Goal: Information Seeking & Learning: Learn about a topic

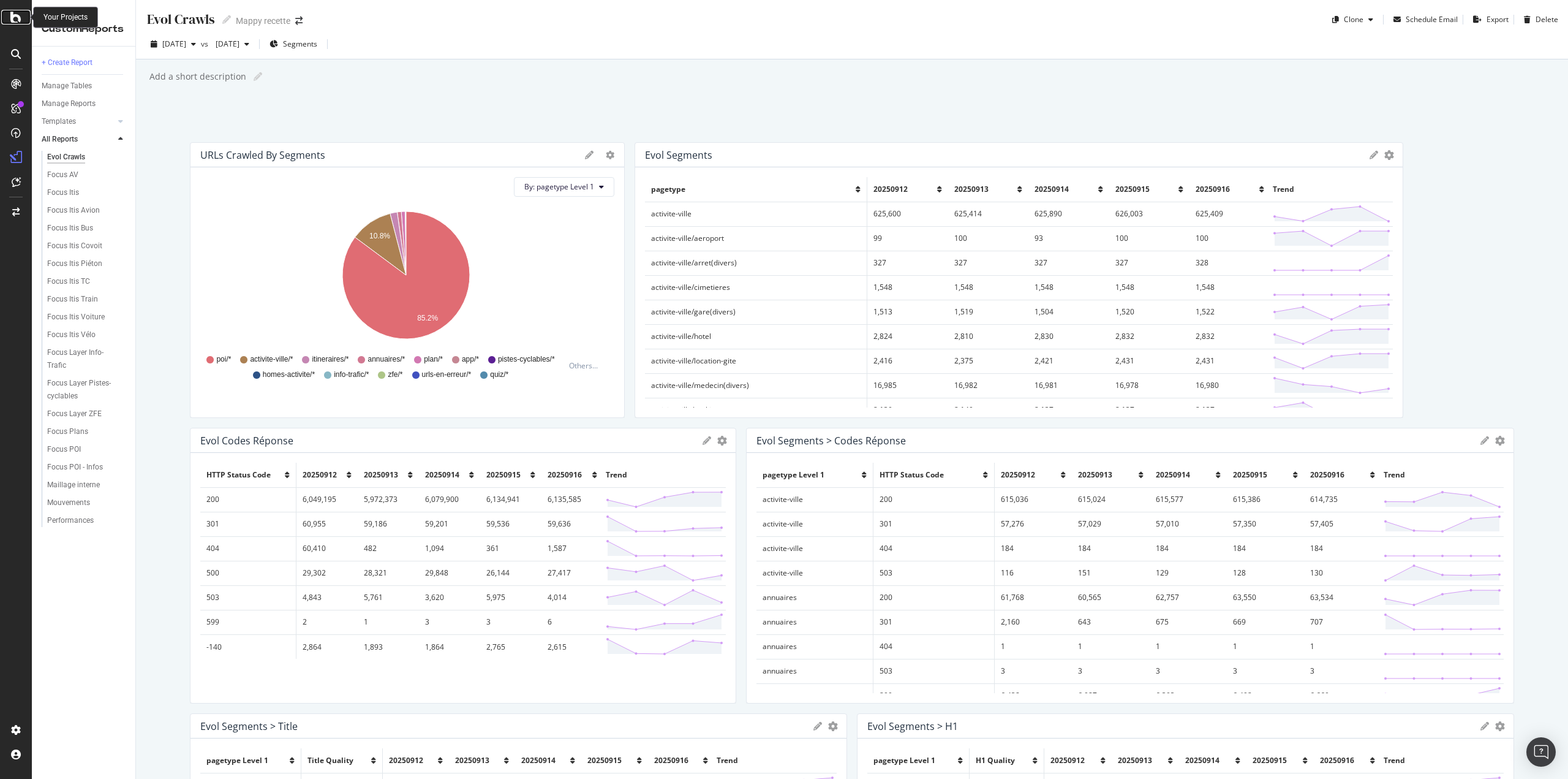
click at [16, 23] on icon at bounding box center [15, 17] width 11 height 15
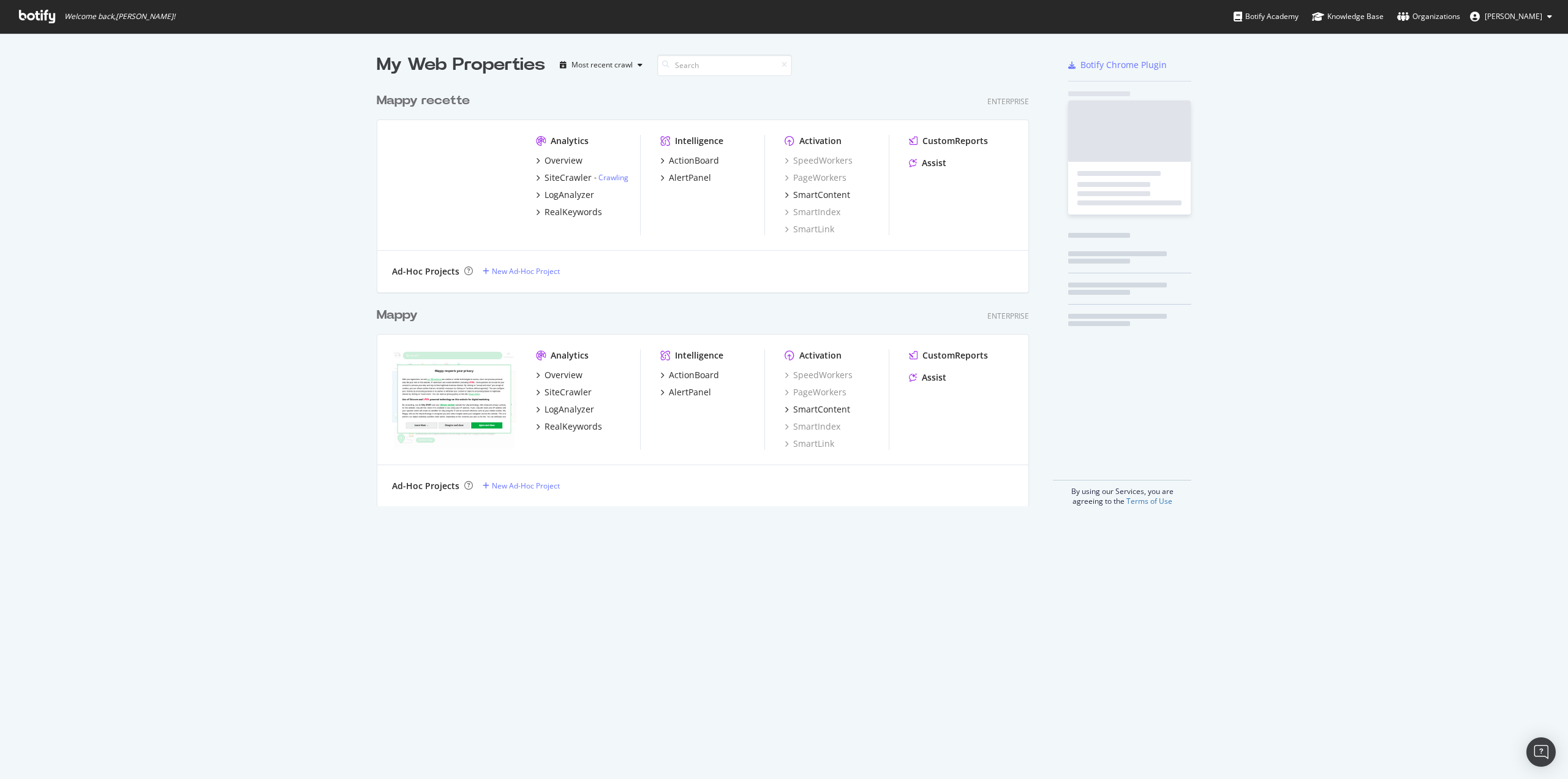
scroll to position [419, 652]
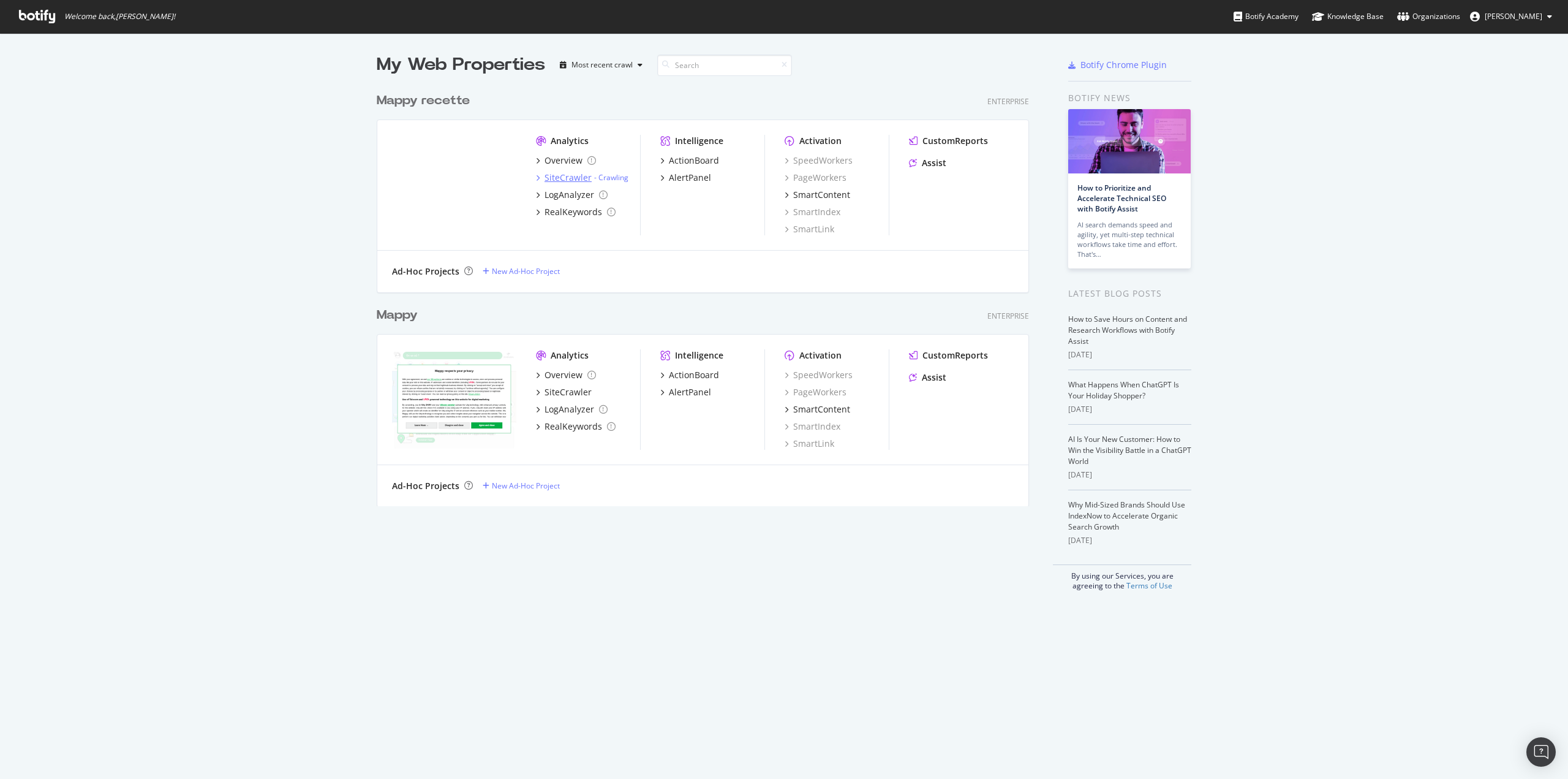
click at [567, 180] on div "SiteCrawler" at bounding box center [568, 177] width 47 height 12
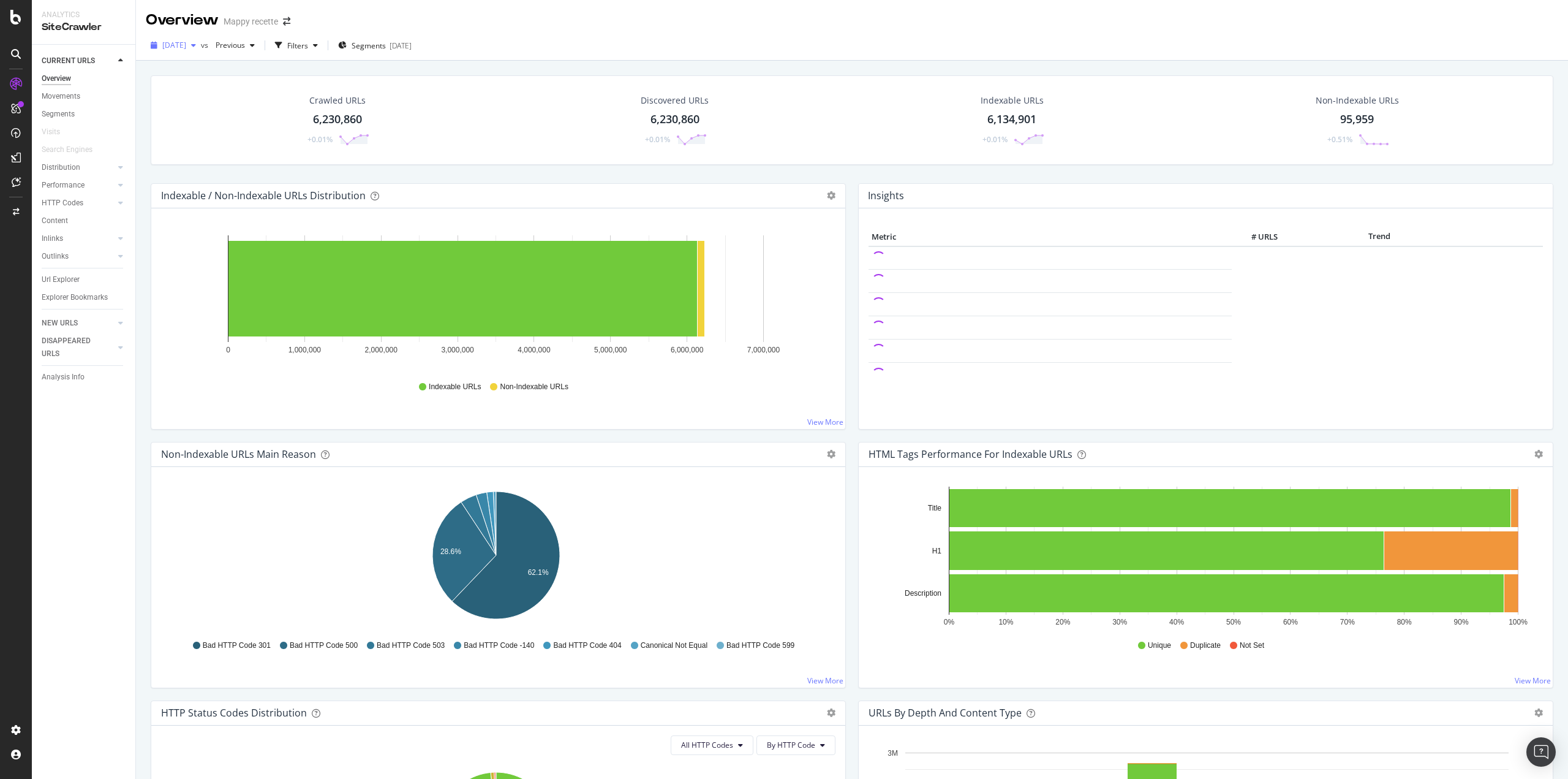
click at [186, 46] on span "[DATE]" at bounding box center [174, 45] width 24 height 10
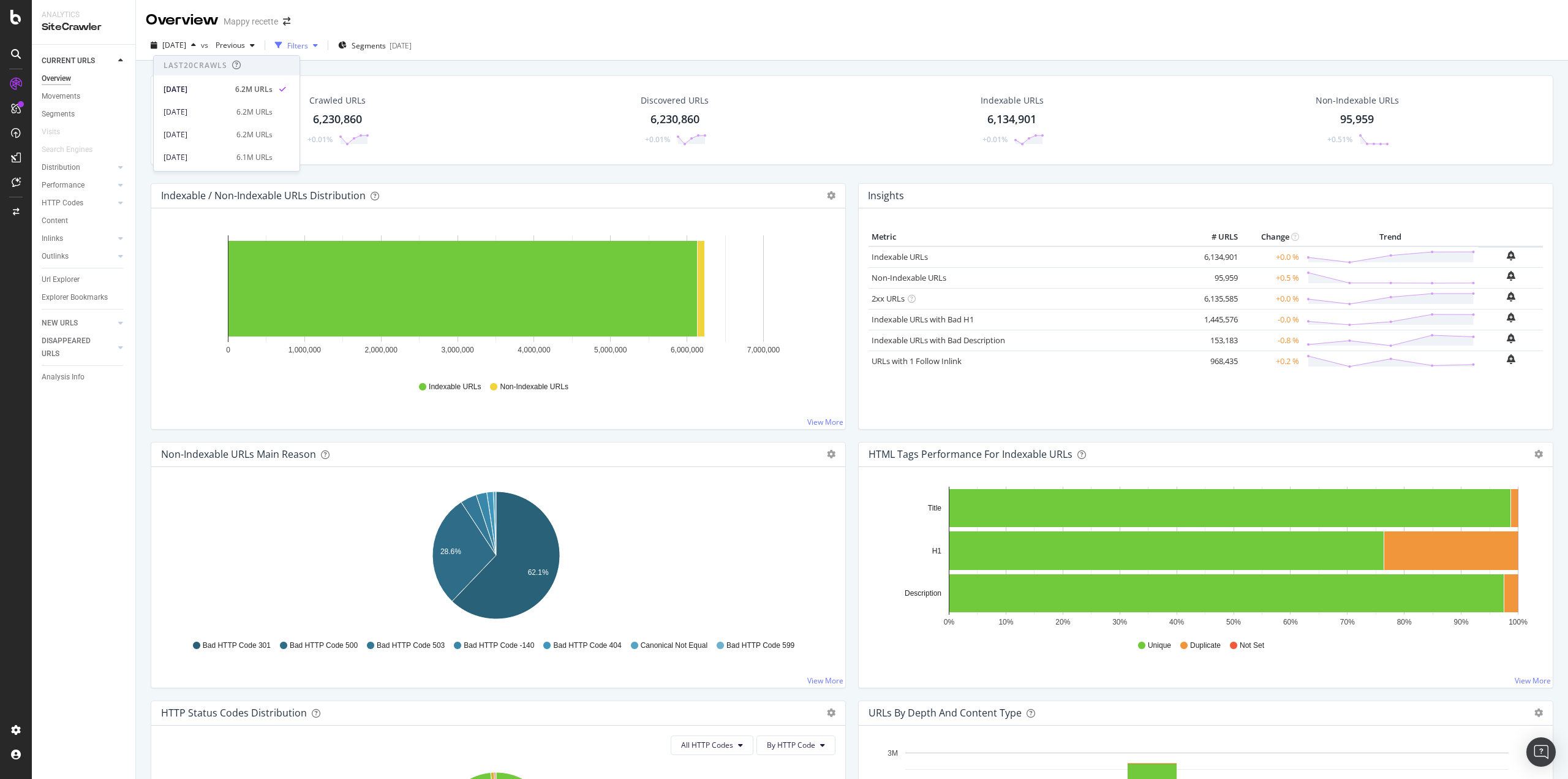
click at [308, 46] on div "Filters" at bounding box center [298, 45] width 21 height 10
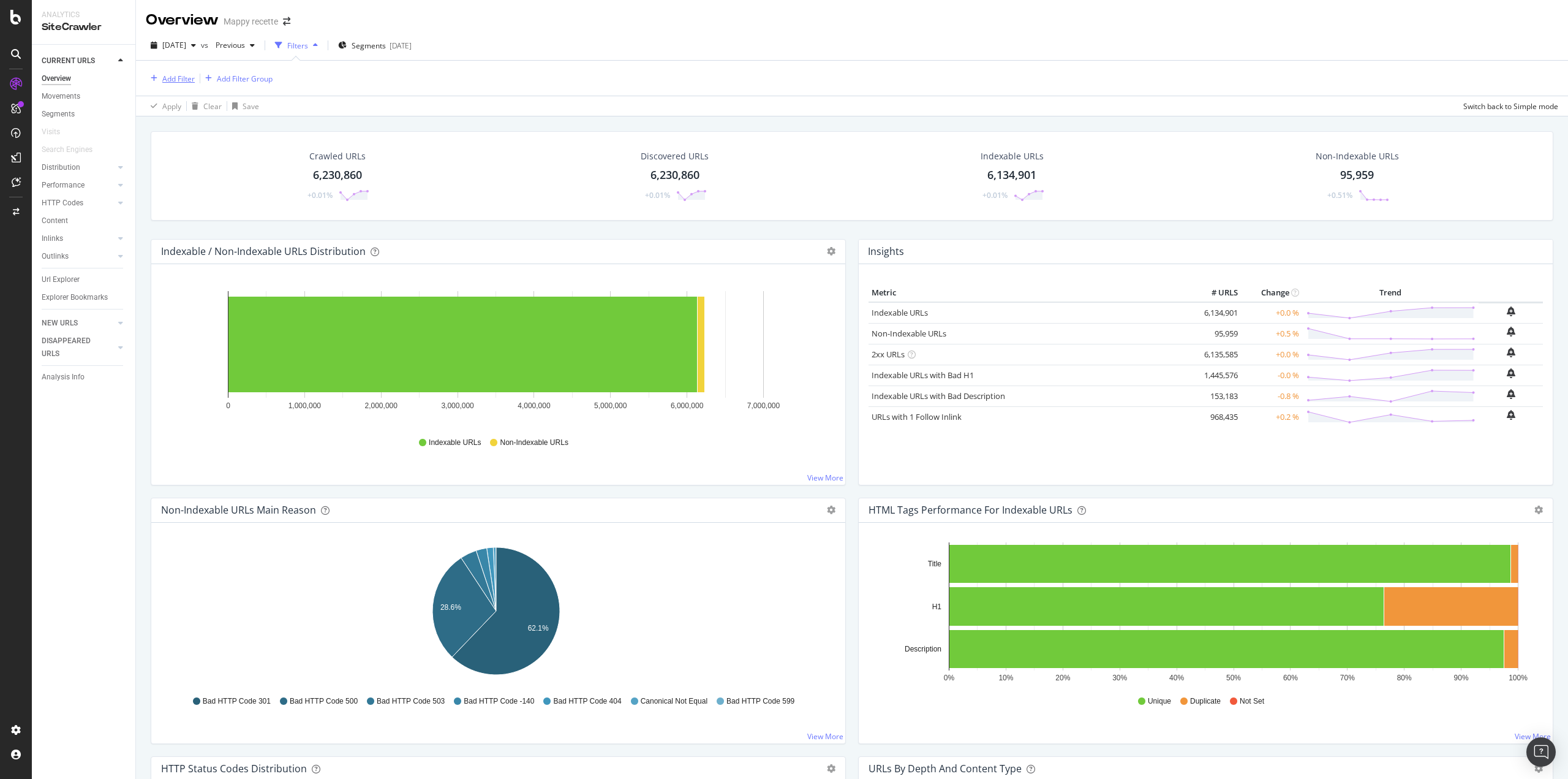
click at [170, 75] on div "Add Filter" at bounding box center [178, 79] width 32 height 10
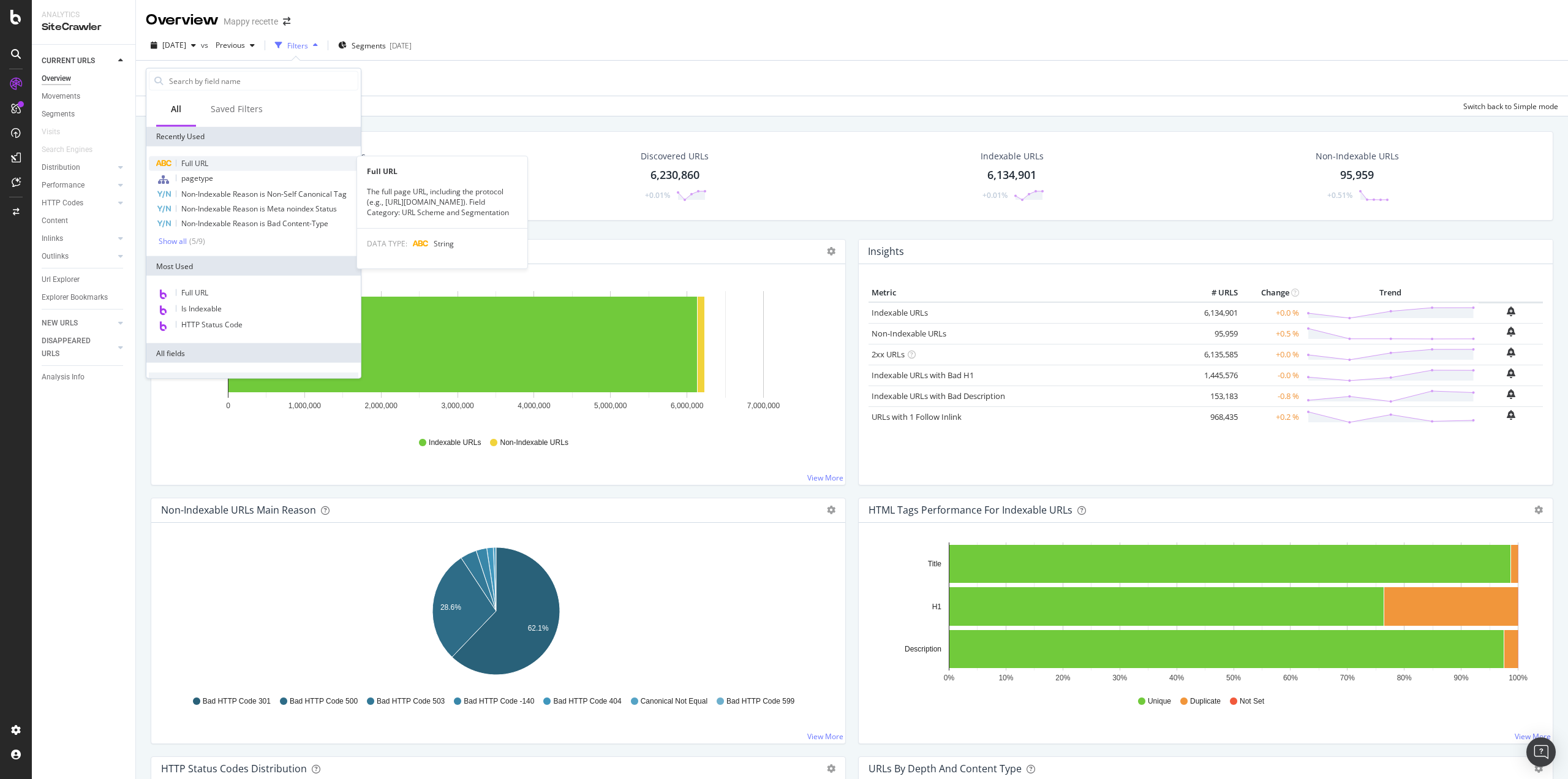
click at [195, 167] on span "Full URL" at bounding box center [194, 164] width 27 height 10
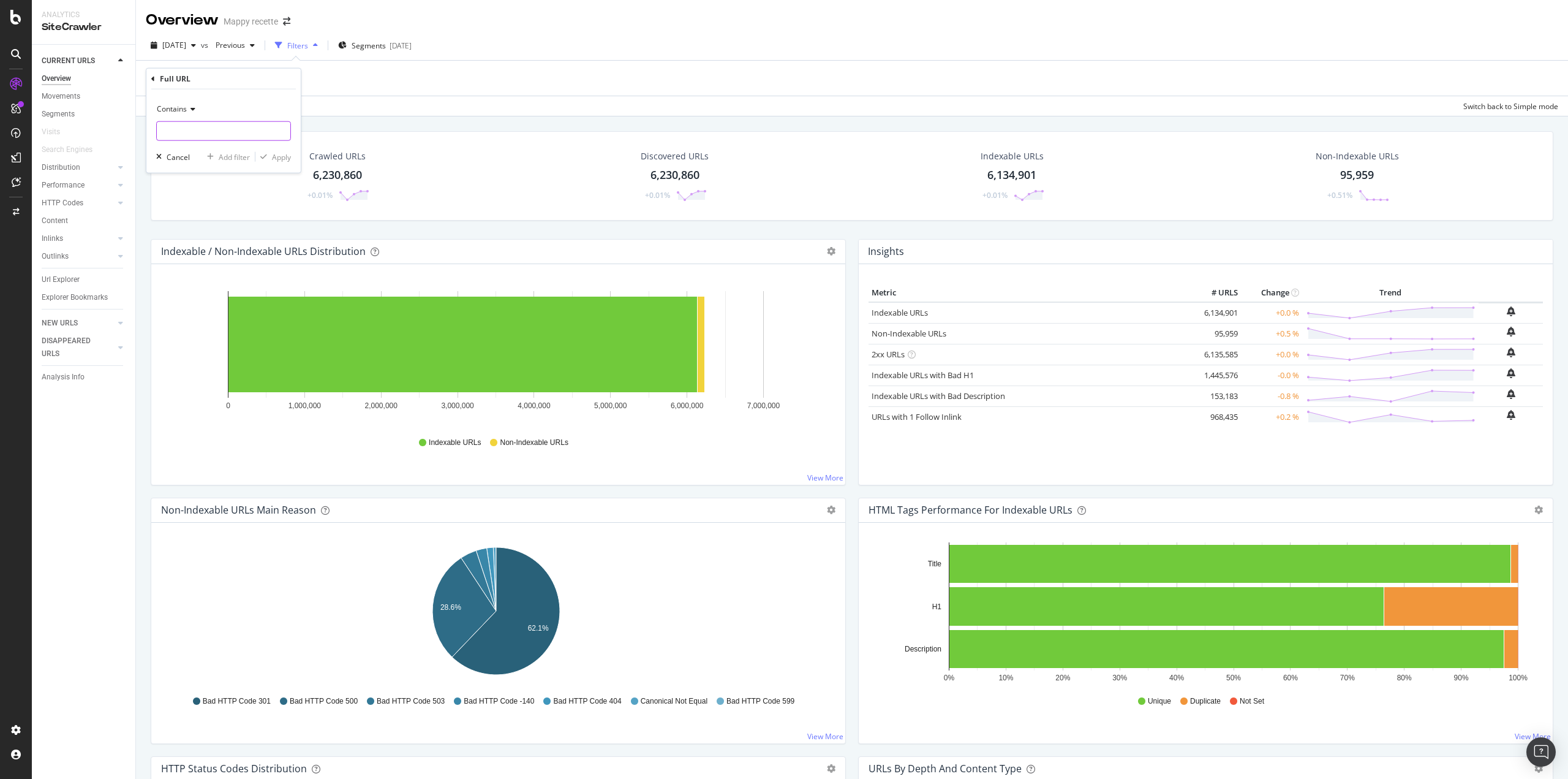
click at [188, 133] on input "text" at bounding box center [223, 131] width 134 height 20
type input "/undefined"
click at [273, 153] on div "Apply" at bounding box center [282, 156] width 19 height 10
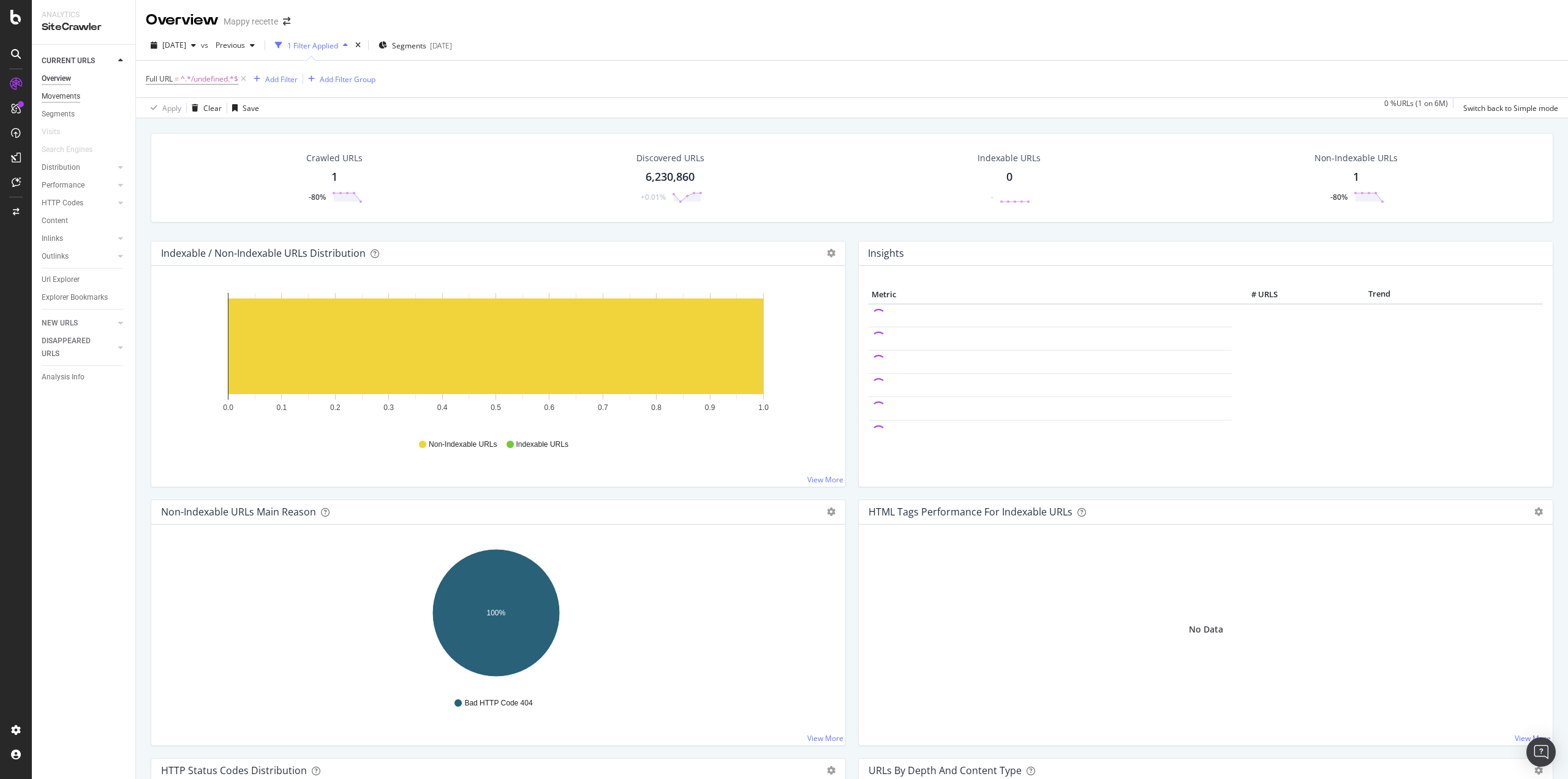
click at [57, 101] on div "Movements" at bounding box center [61, 96] width 39 height 13
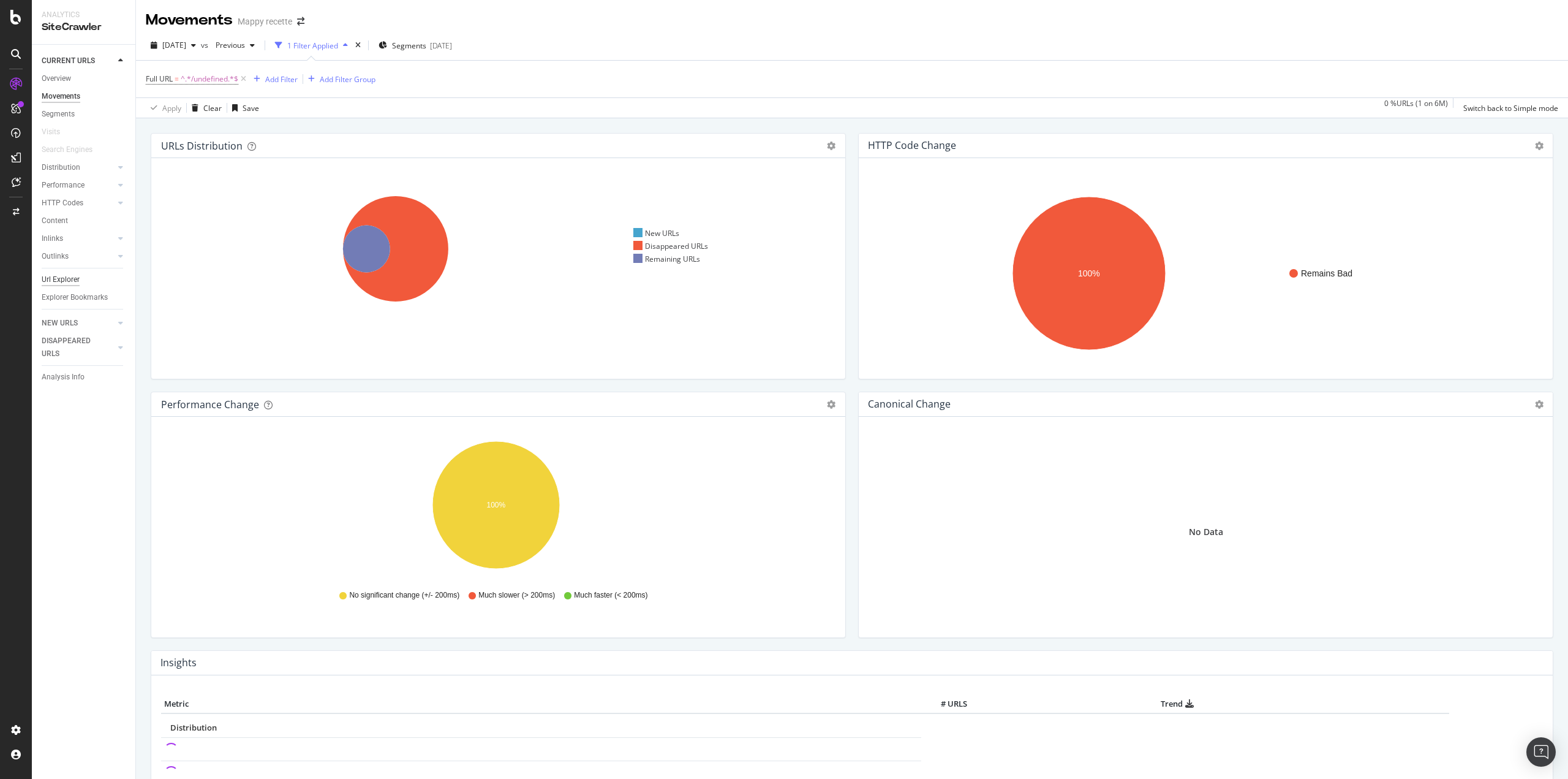
click at [61, 275] on div "Url Explorer" at bounding box center [61, 280] width 38 height 13
